Goal: Check status: Check status

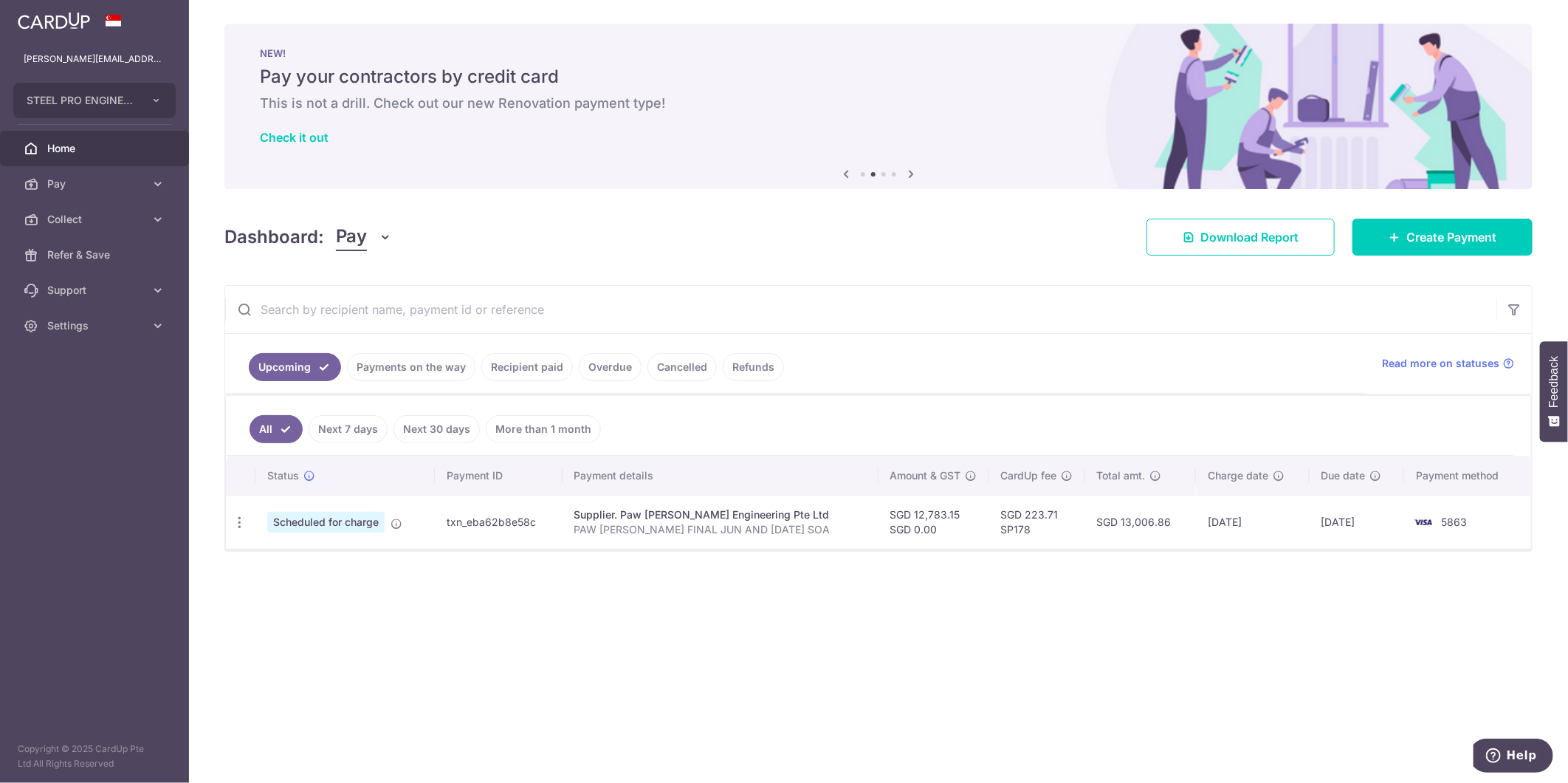
click at [690, 528] on p "PAW [PERSON_NAME] FINAL JUN AND [DATE] SOA" at bounding box center [721, 529] width 292 height 15
click at [361, 427] on link "Next 7 days" at bounding box center [348, 429] width 79 height 28
click at [463, 437] on link "Next 30 days" at bounding box center [436, 429] width 86 height 28
